Goal: Task Accomplishment & Management: Manage account settings

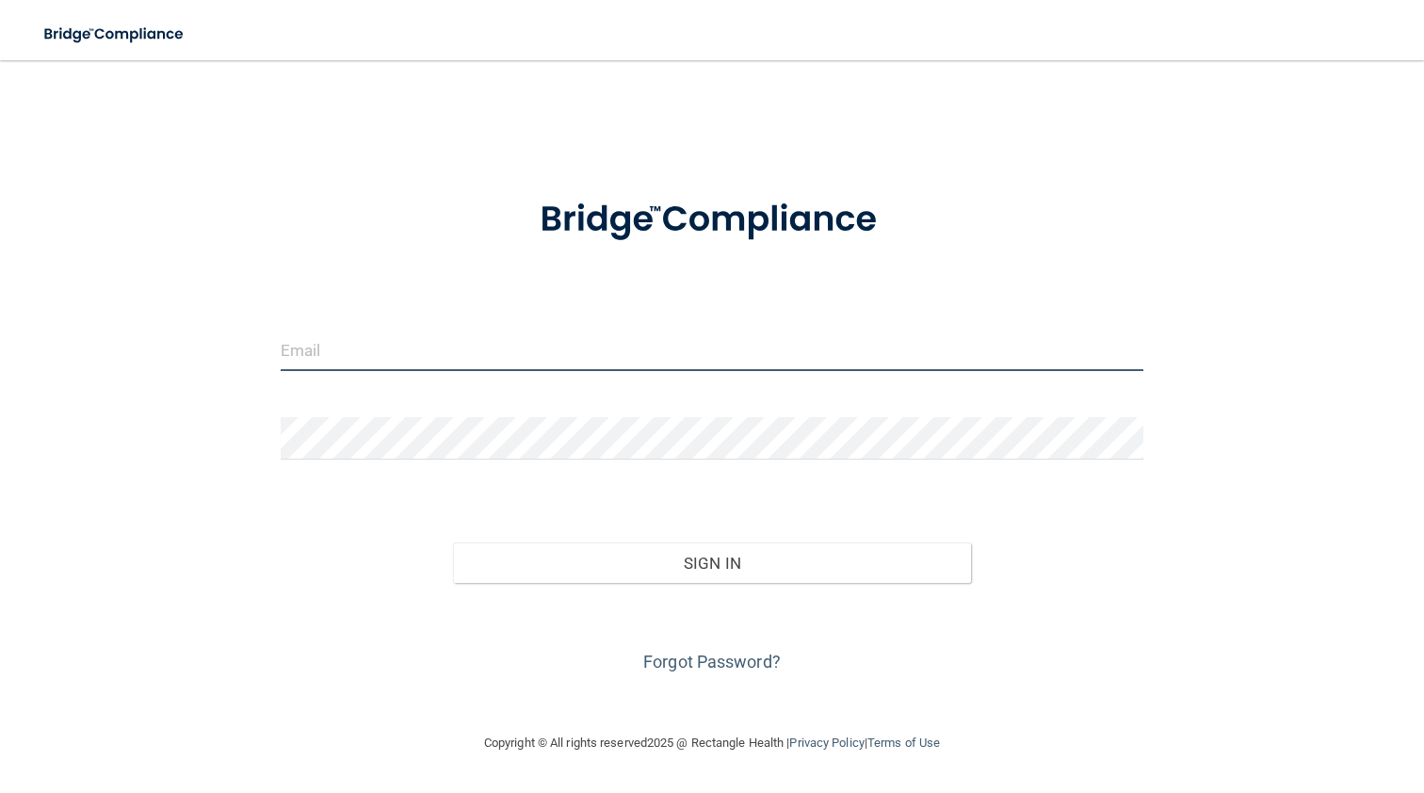
type input "[EMAIL_ADDRESS][DOMAIN_NAME]"
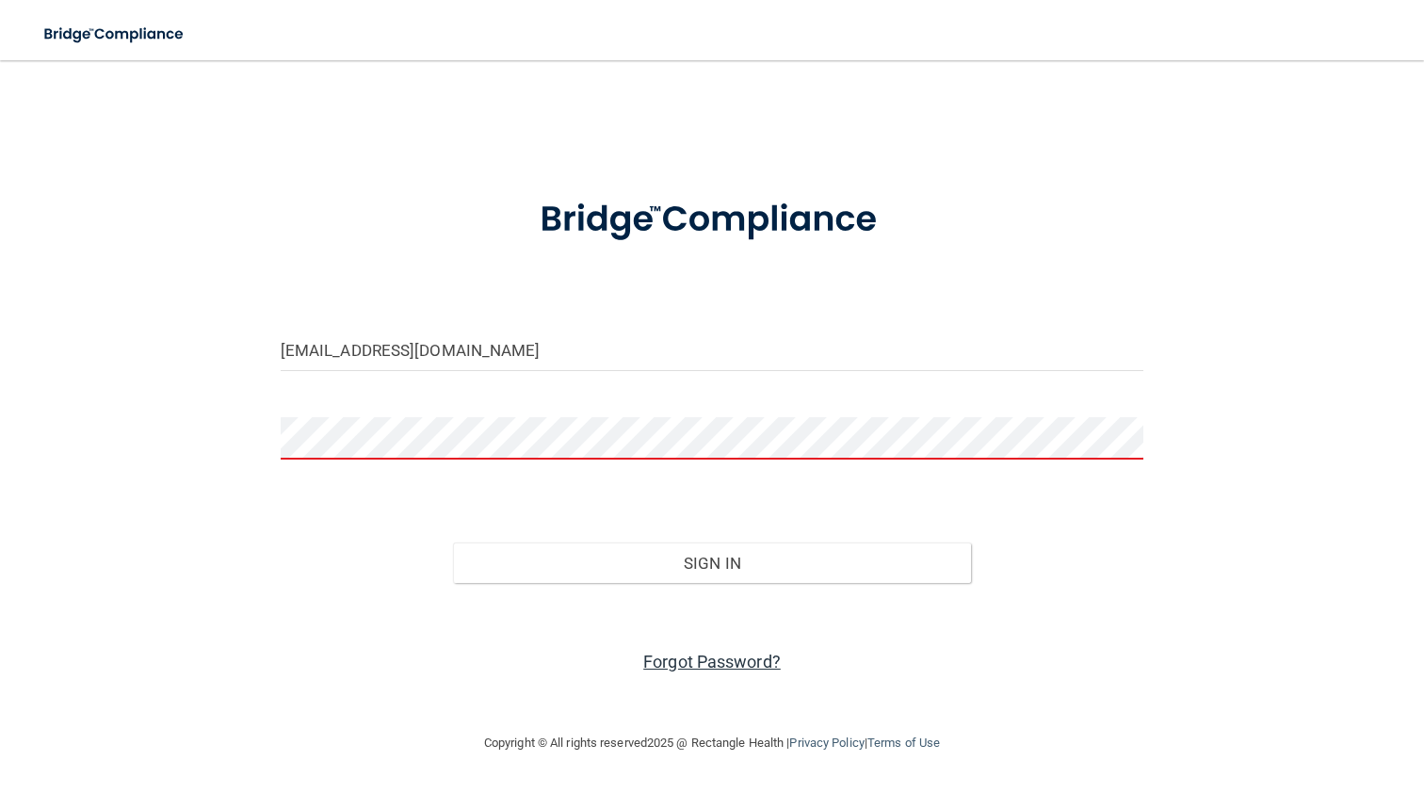
click at [687, 657] on link "Forgot Password?" at bounding box center [711, 662] width 137 height 20
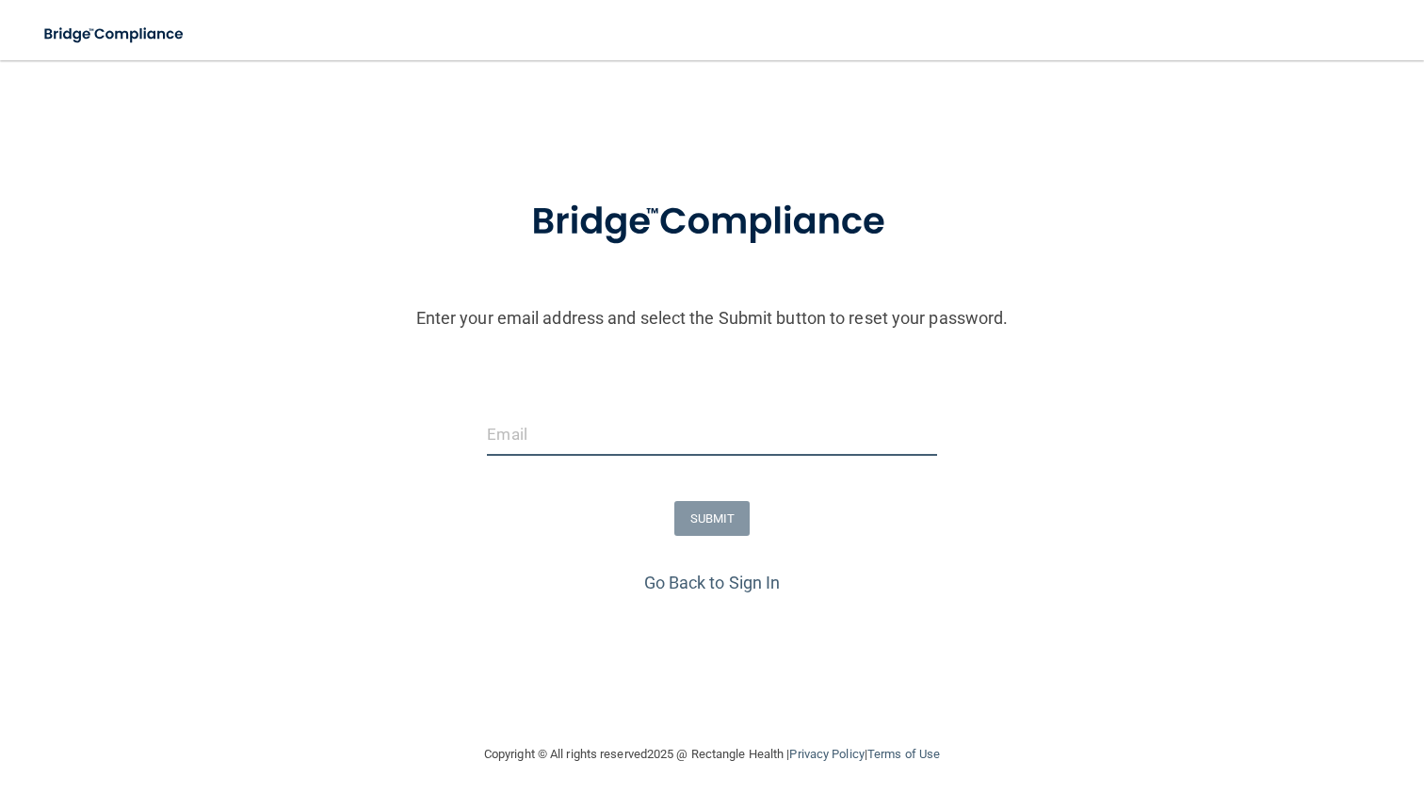
click at [549, 444] on input "email" at bounding box center [711, 434] width 449 height 42
type input "[EMAIL_ADDRESS][DOMAIN_NAME]"
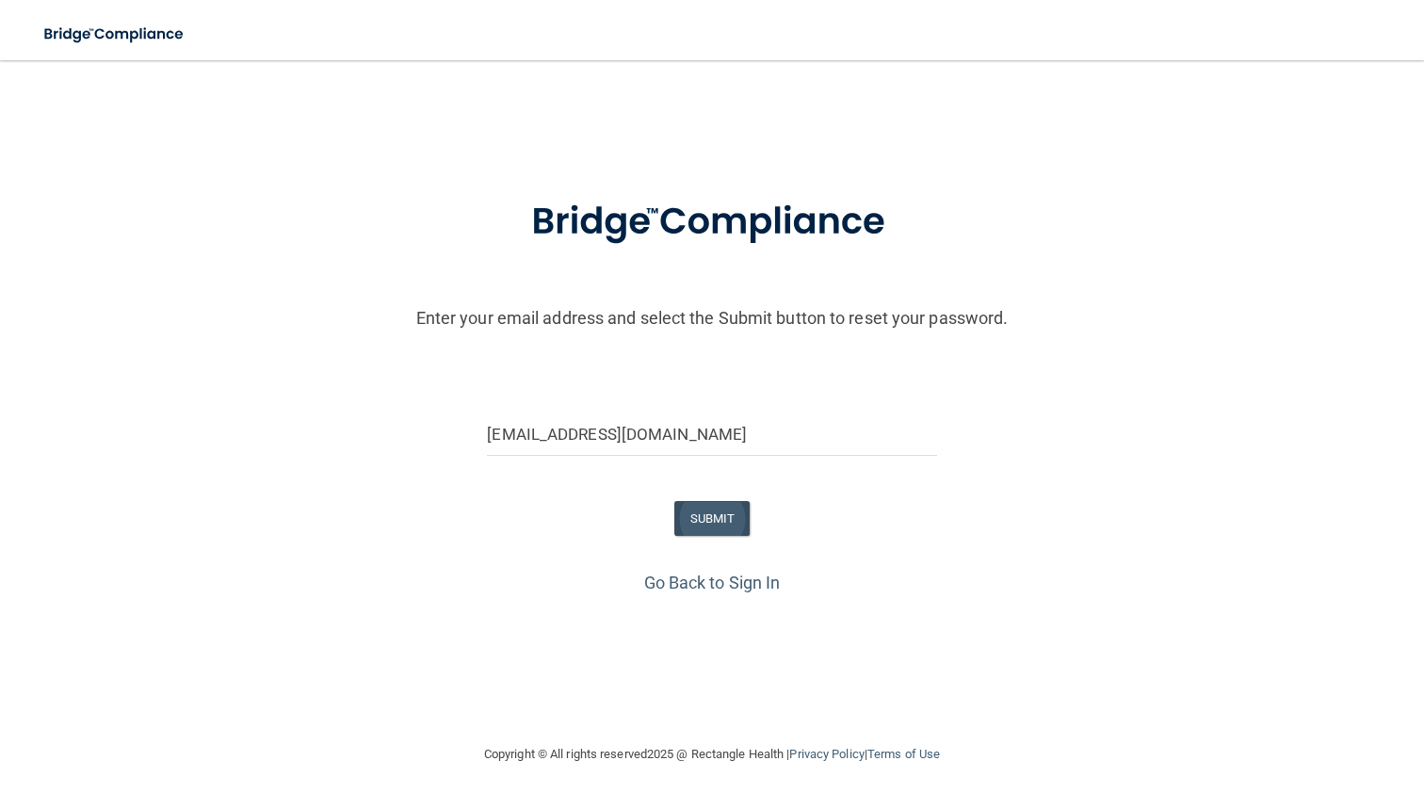
click at [704, 517] on button "SUBMIT" at bounding box center [712, 518] width 76 height 35
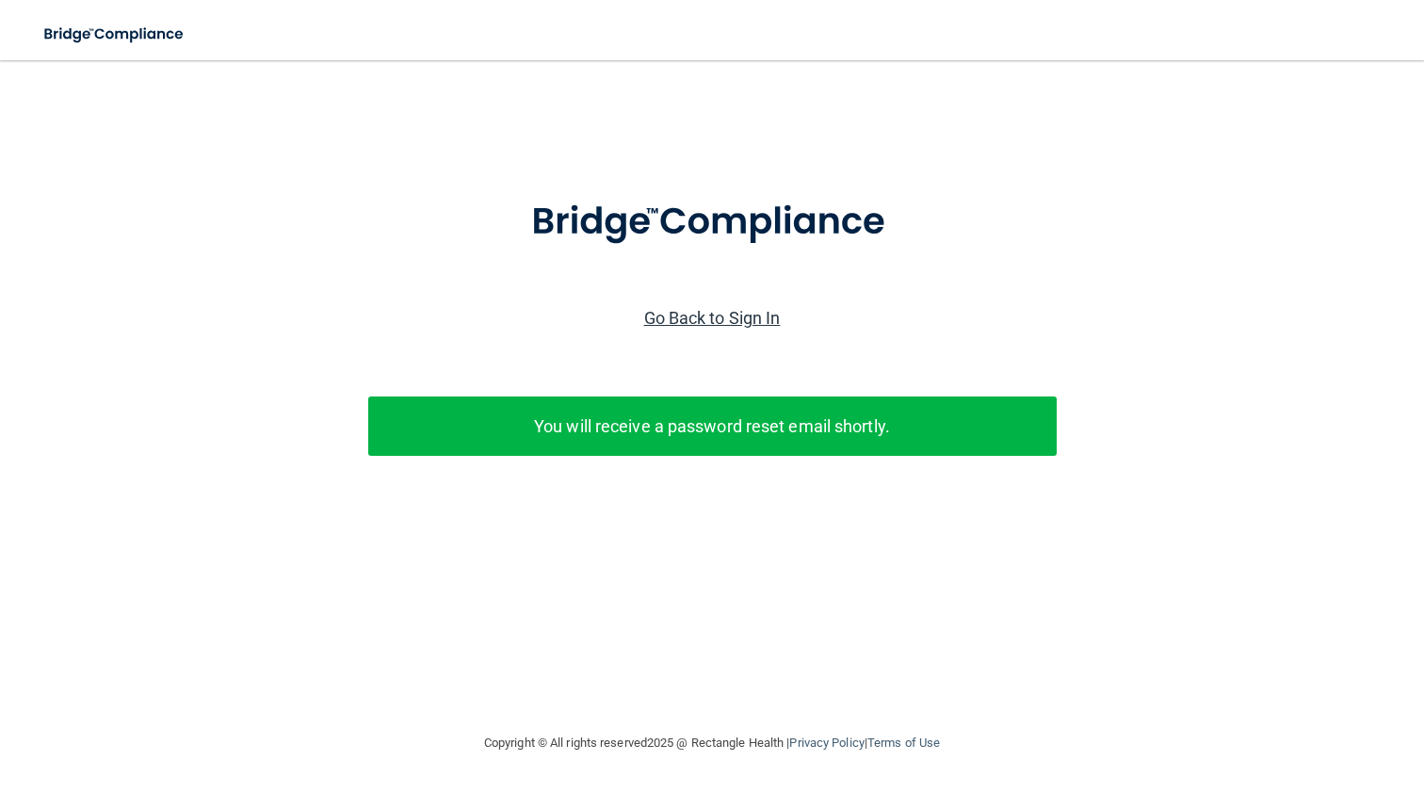
click at [738, 318] on link "Go Back to Sign In" at bounding box center [712, 318] width 137 height 20
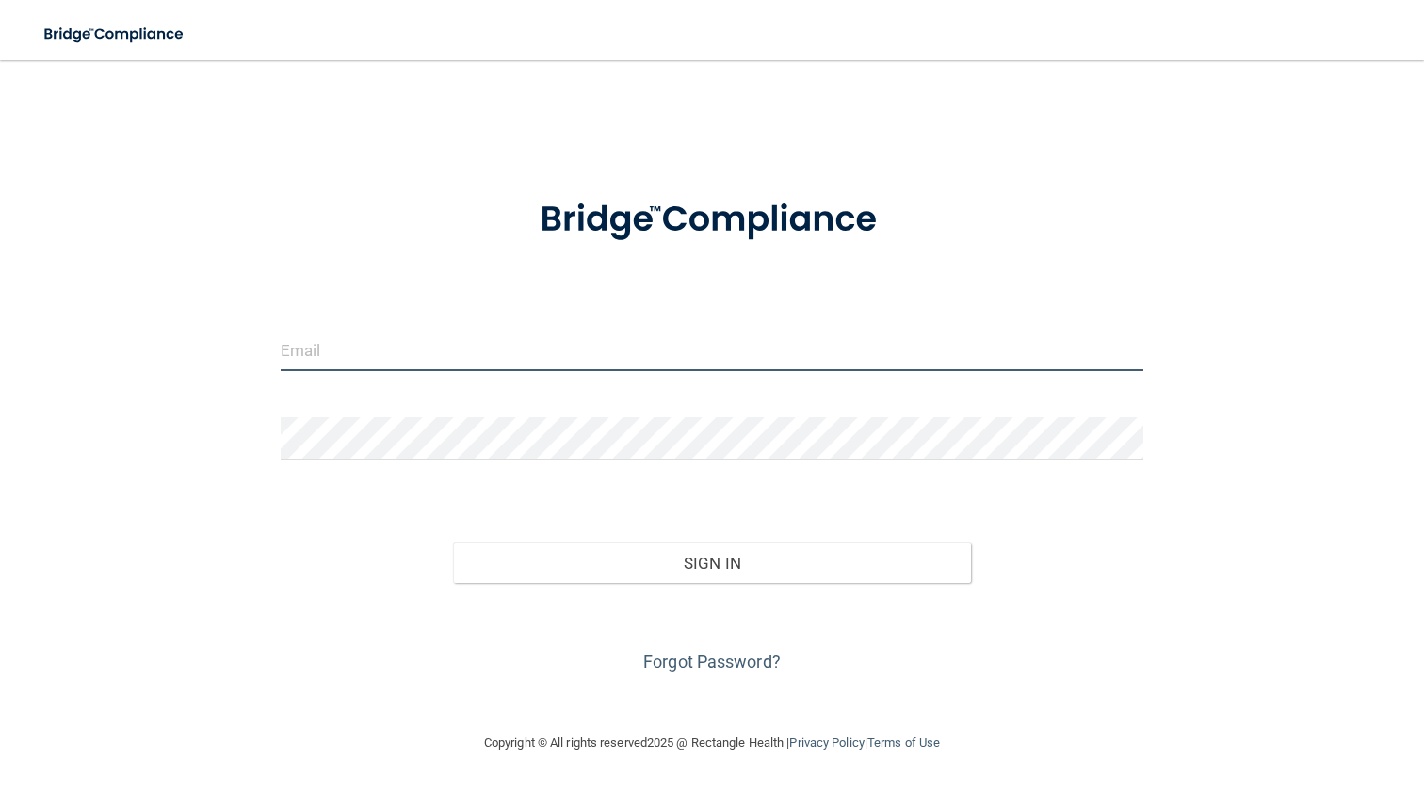
type input "[EMAIL_ADDRESS][DOMAIN_NAME]"
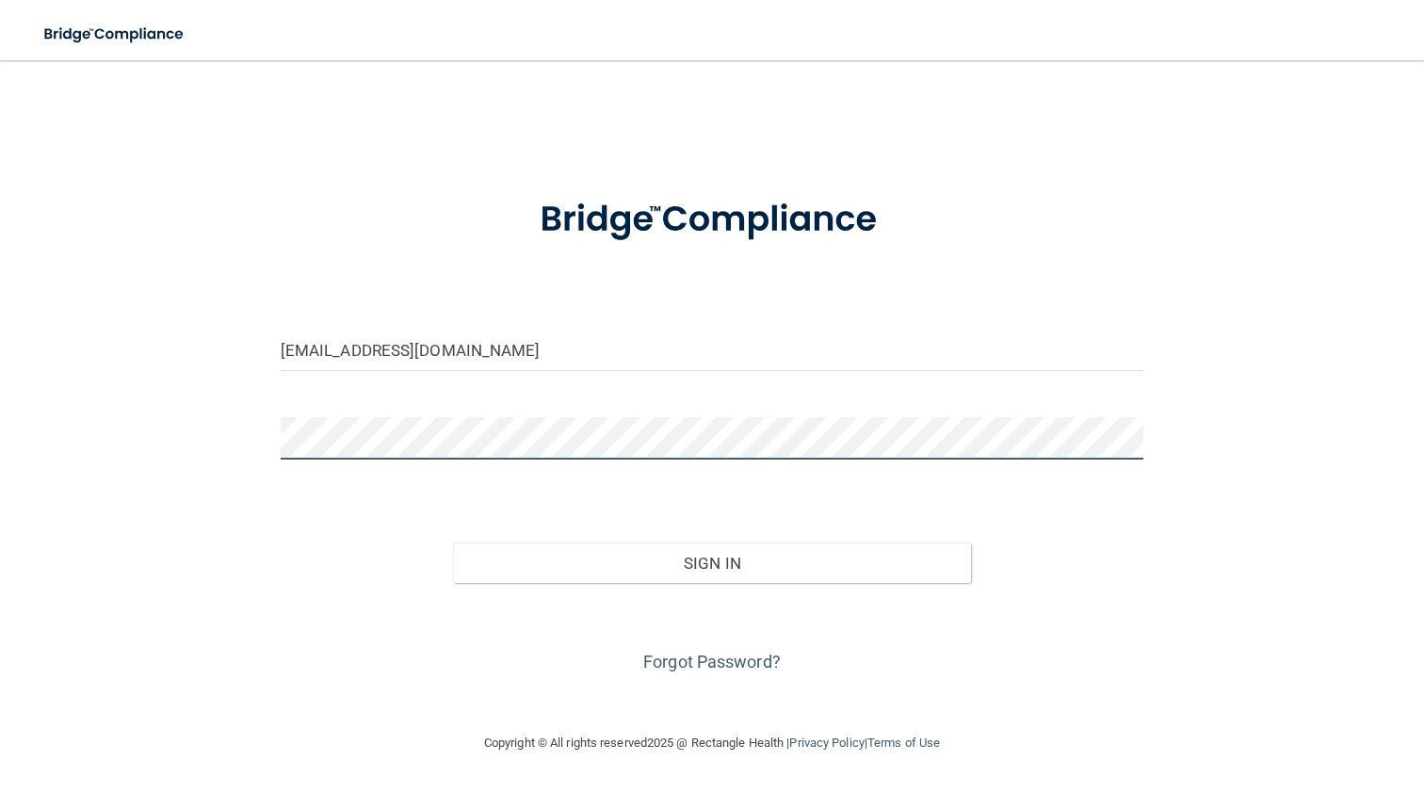
click at [711, 561] on button "Sign In" at bounding box center [712, 562] width 518 height 41
click at [233, 440] on div "[EMAIL_ADDRESS][DOMAIN_NAME] Invalid email/password. You don't have permission …" at bounding box center [712, 396] width 1349 height 634
click at [598, 568] on button "Sign In" at bounding box center [712, 562] width 518 height 41
